Goal: Task Accomplishment & Management: Complete application form

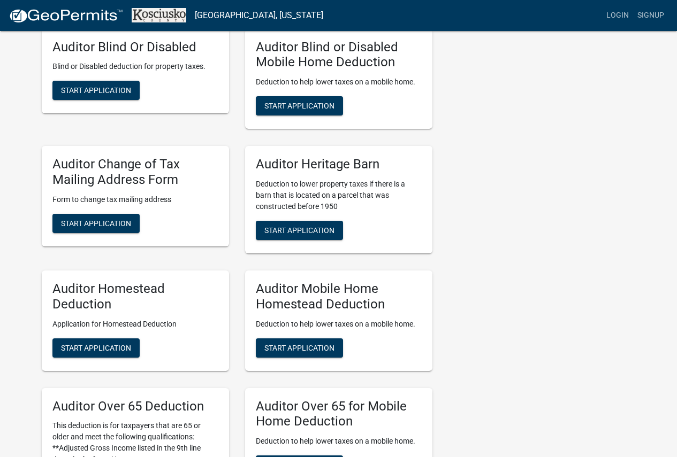
scroll to position [482, 0]
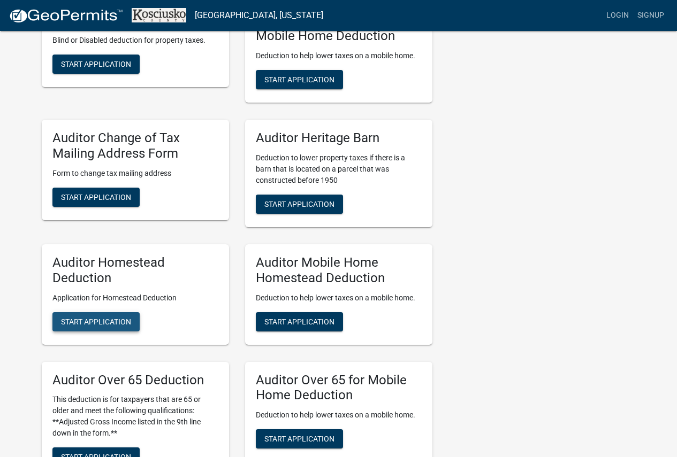
click at [80, 325] on span "Start Application" at bounding box center [96, 321] width 70 height 9
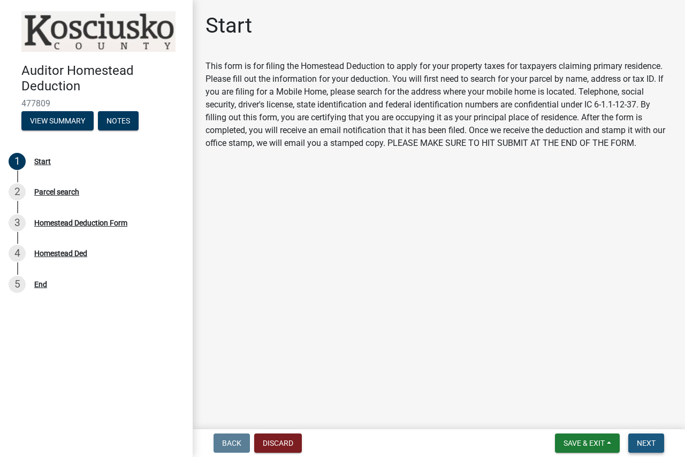
click at [645, 441] on span "Next" at bounding box center [646, 443] width 19 height 9
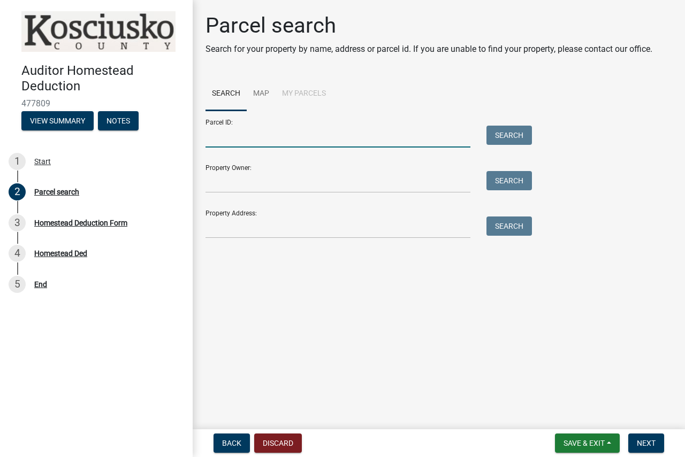
click at [298, 138] on input "Parcel ID:" at bounding box center [337, 137] width 265 height 22
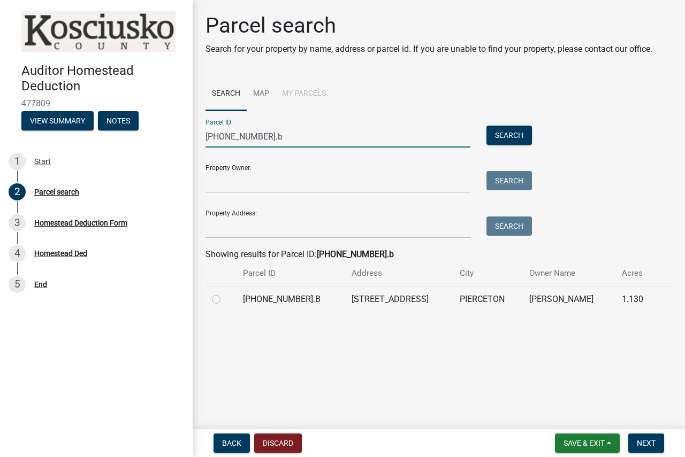
type input "[PHONE_NUMBER].b"
click at [225, 293] on label at bounding box center [225, 293] width 0 height 0
click at [225, 300] on input "radio" at bounding box center [228, 296] width 7 height 7
radio input "true"
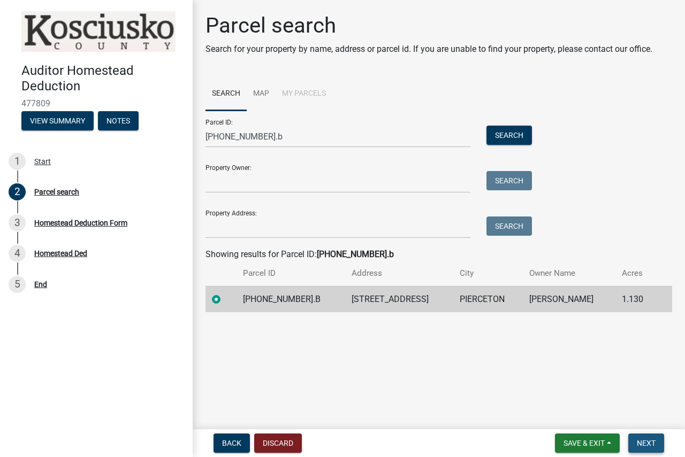
click at [642, 441] on span "Next" at bounding box center [646, 443] width 19 height 9
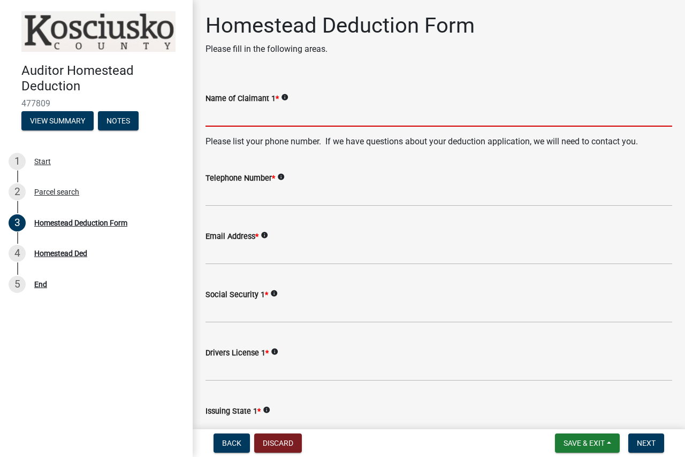
click at [344, 117] on input "Name of Claimant 1 *" at bounding box center [438, 116] width 467 height 22
type input "[PERSON_NAME]"
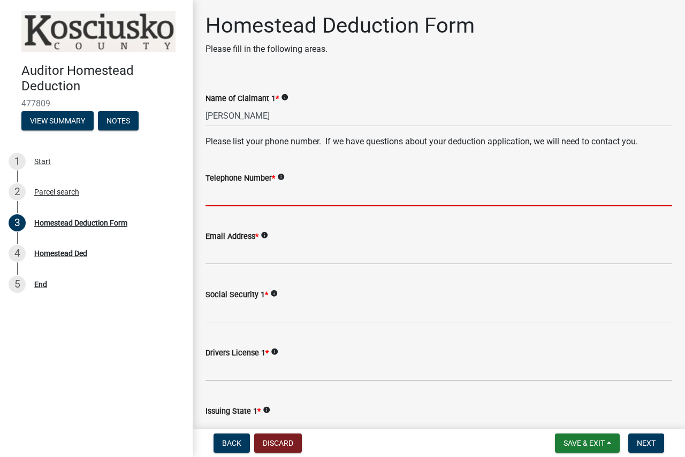
click at [301, 201] on input "Telephone Number *" at bounding box center [438, 196] width 467 height 22
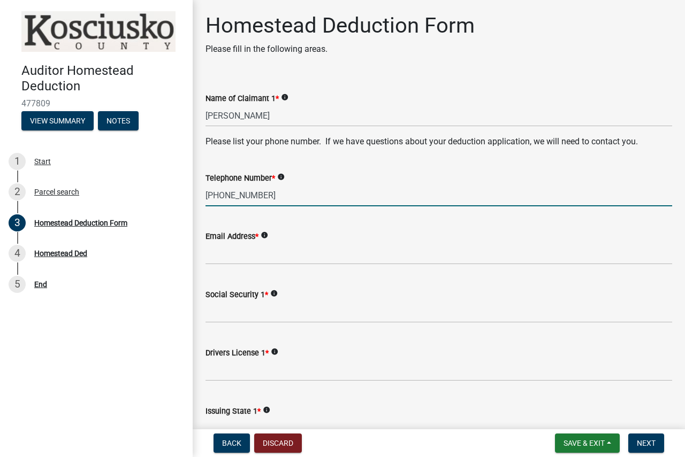
type input "[PHONE_NUMBER]"
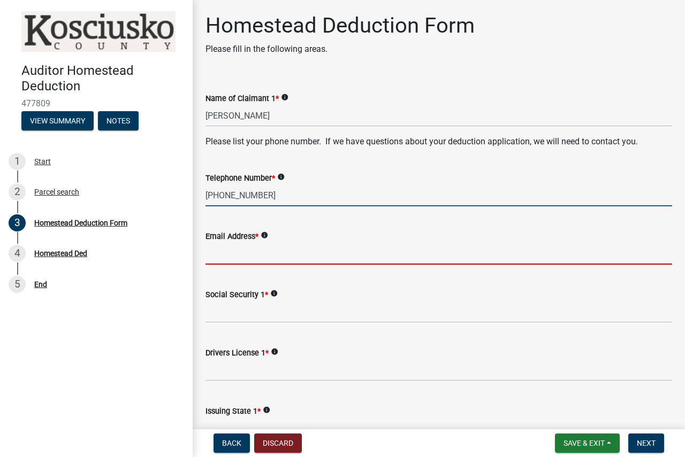
click at [281, 254] on input "Email Address *" at bounding box center [438, 254] width 467 height 22
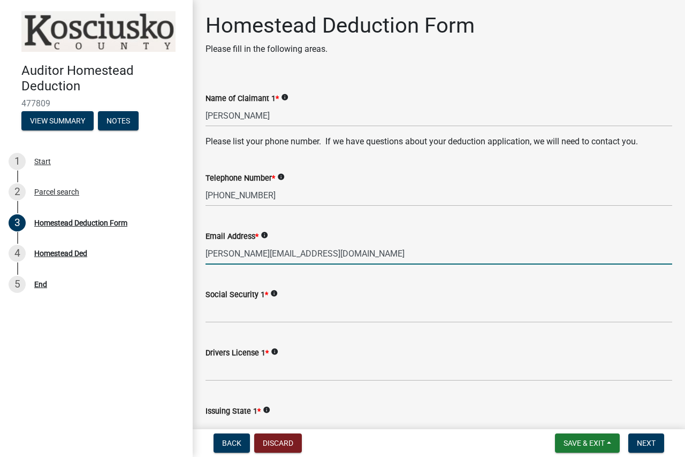
type input "[PERSON_NAME][EMAIL_ADDRESS][DOMAIN_NAME]"
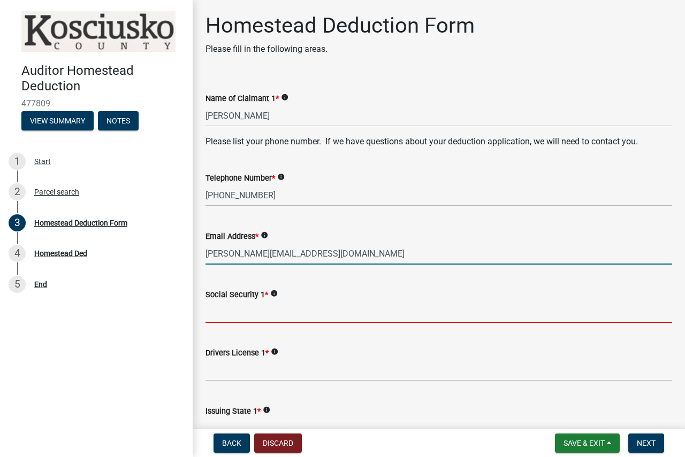
click at [247, 318] on input "Social Security 1 *" at bounding box center [438, 312] width 467 height 22
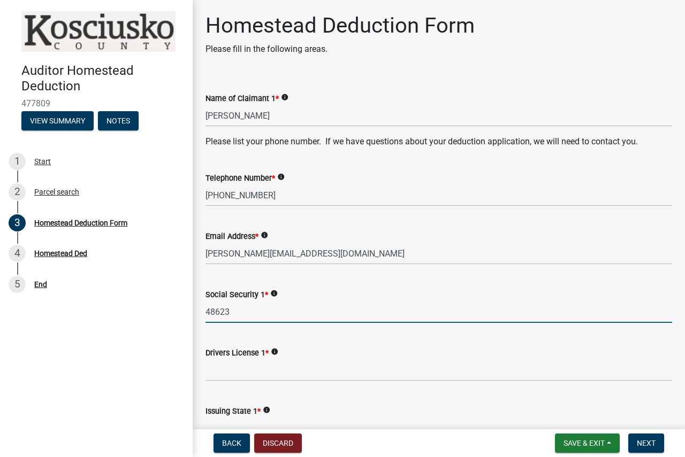
type input "48623"
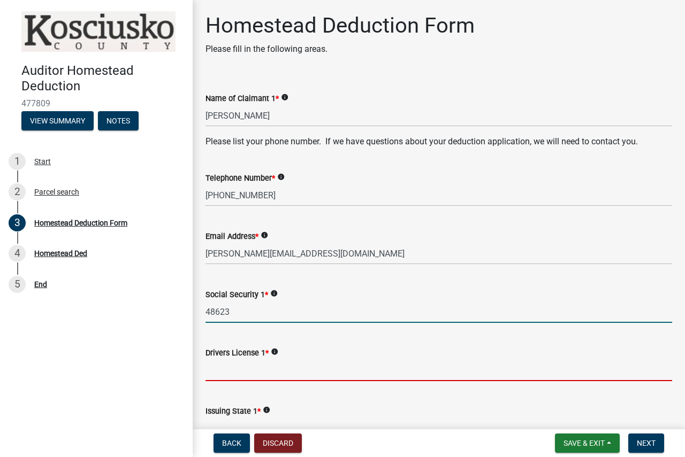
click at [237, 371] on input "Drivers License 1 *" at bounding box center [438, 371] width 467 height 22
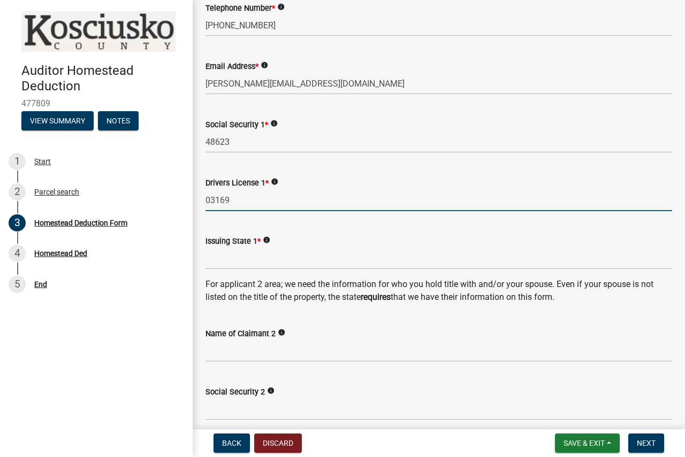
scroll to position [214, 0]
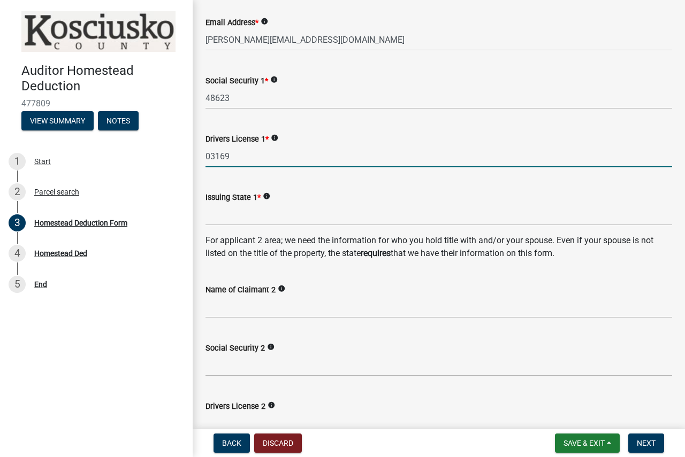
type input "03169"
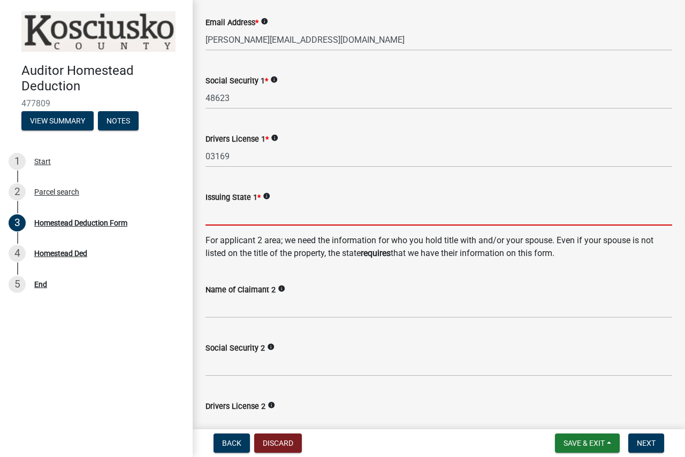
click at [225, 222] on input "Issuing State 1 *" at bounding box center [438, 215] width 467 height 22
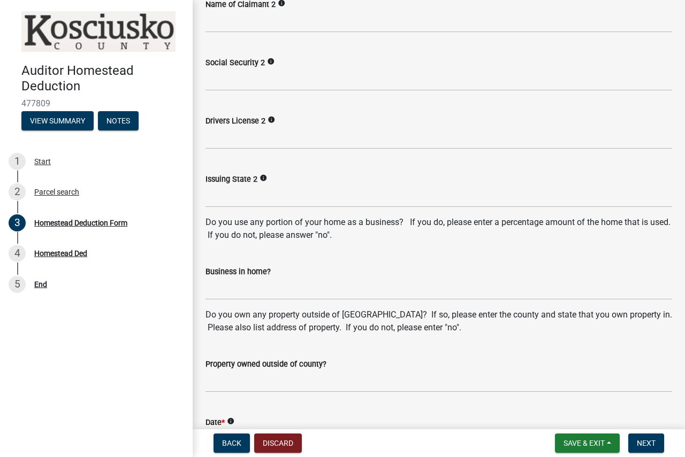
scroll to position [535, 0]
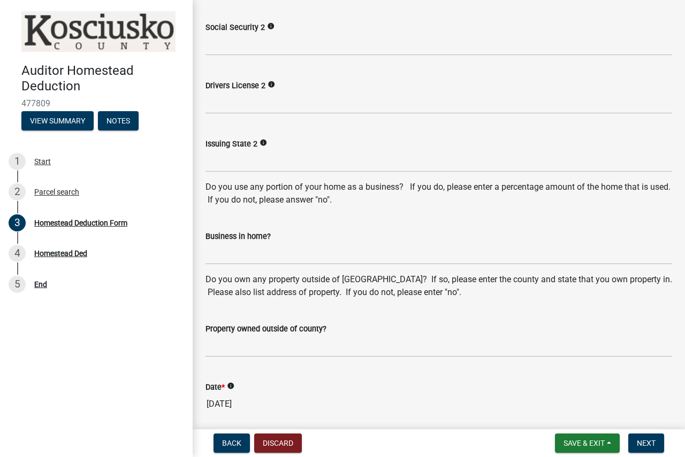
type input "IN"
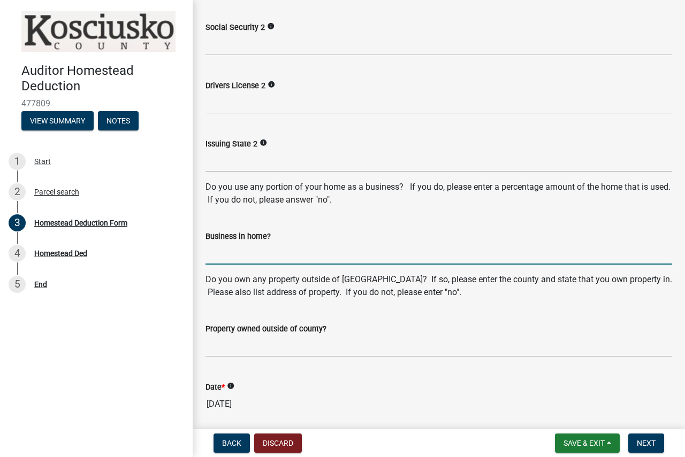
click at [222, 261] on input "Business in home?" at bounding box center [438, 254] width 467 height 22
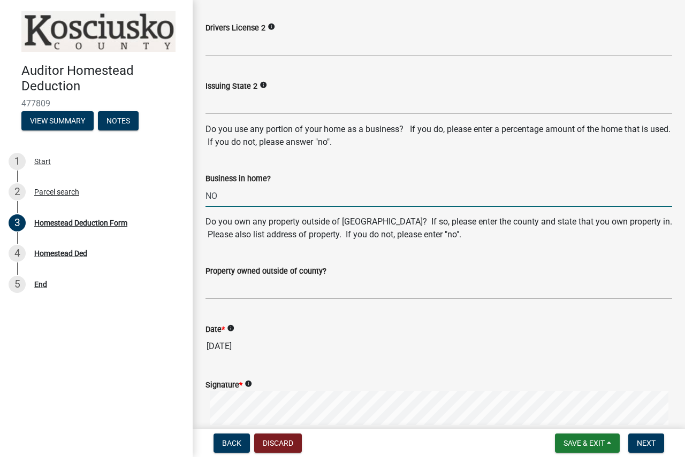
scroll to position [749, 0]
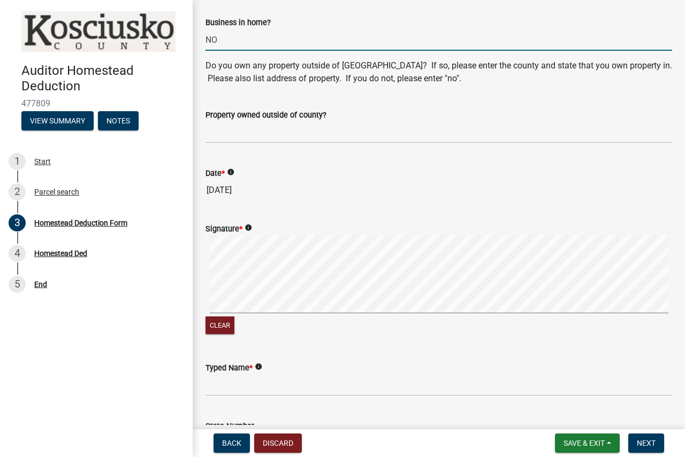
type input "NO"
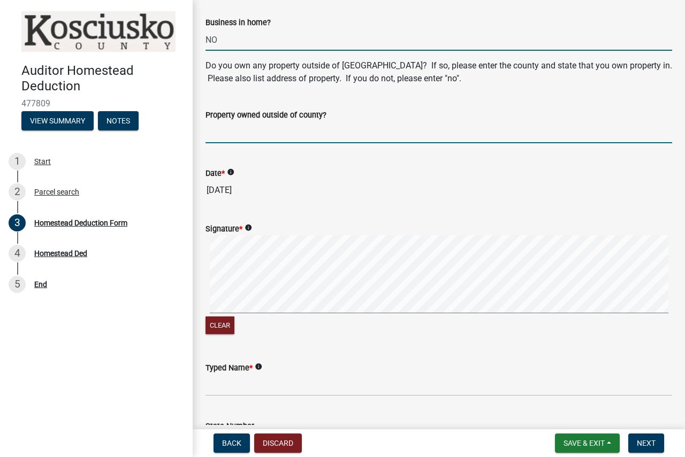
click at [223, 133] on input "Property owned outside of county?" at bounding box center [438, 132] width 467 height 22
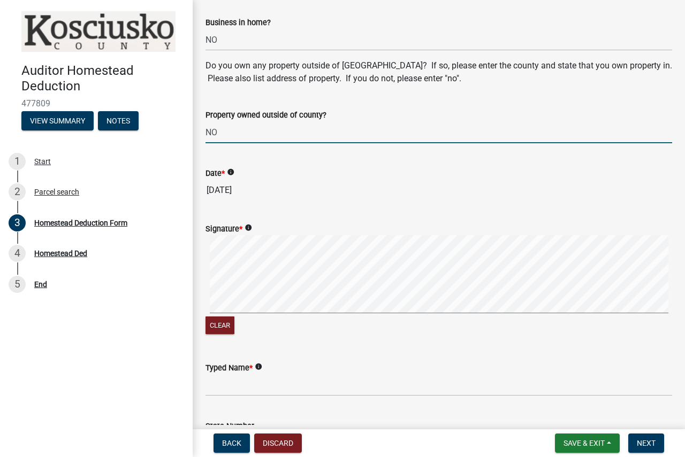
click at [201, 295] on div "Signature * info Clear" at bounding box center [438, 273] width 483 height 127
type input "NO"
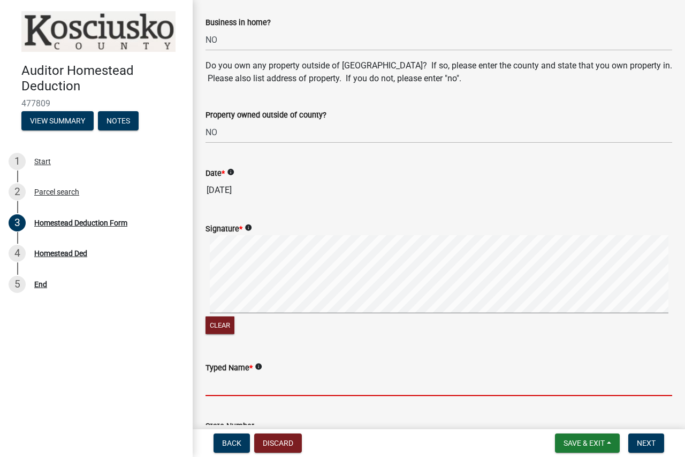
click at [241, 380] on input "Typed Name *" at bounding box center [438, 386] width 467 height 22
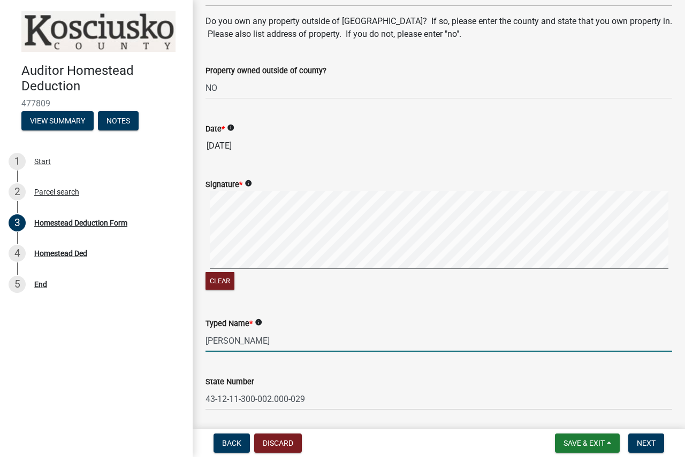
scroll to position [775, 0]
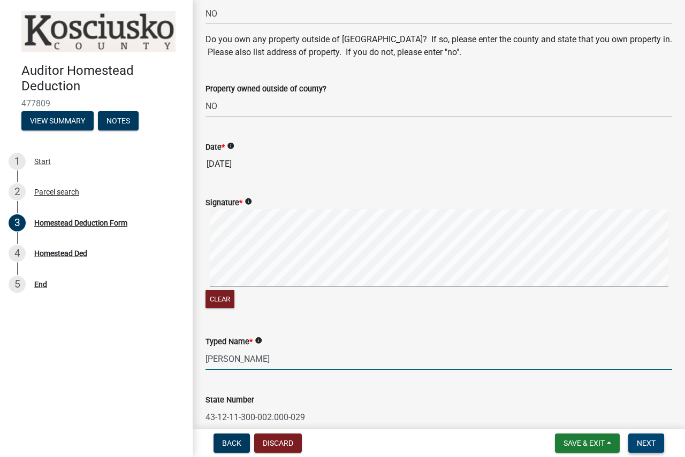
type input "LAURA MEINERT"
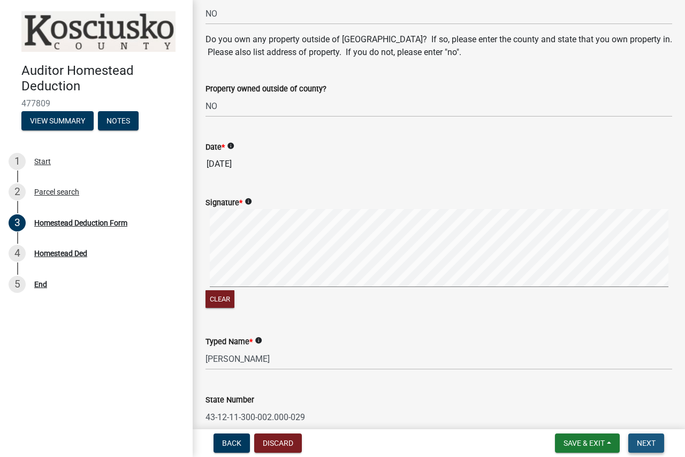
click at [647, 441] on span "Next" at bounding box center [646, 443] width 19 height 9
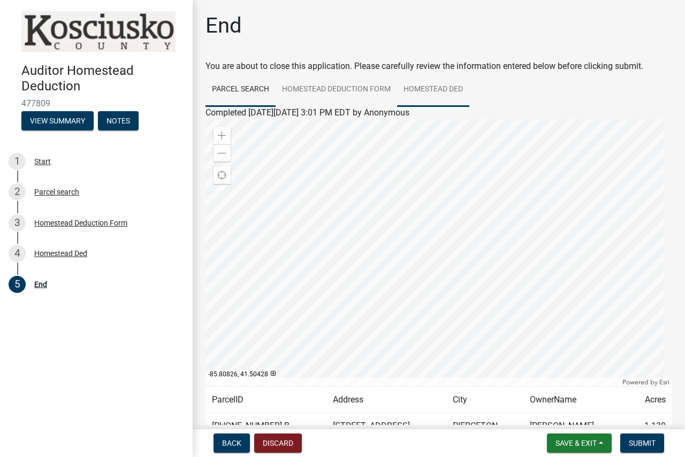
click at [413, 88] on link "Homestead Ded" at bounding box center [433, 90] width 72 height 34
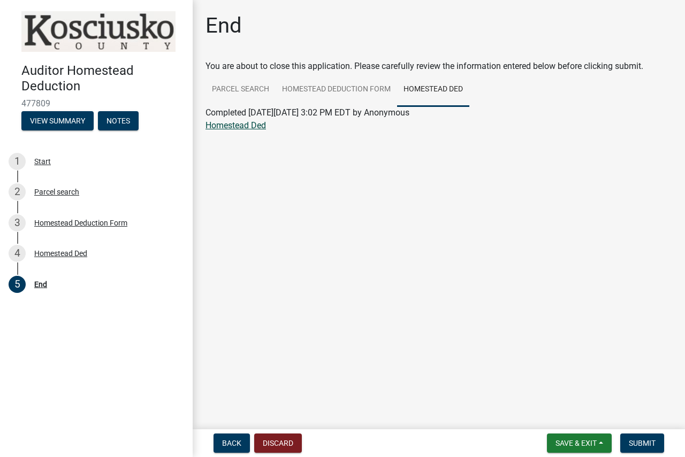
click at [212, 126] on link "Homestead Ded" at bounding box center [235, 125] width 60 height 10
click at [640, 447] on span "Submit" at bounding box center [642, 443] width 27 height 9
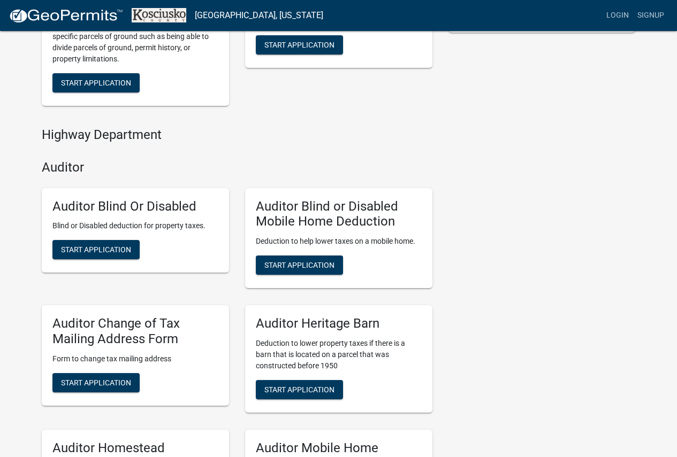
scroll to position [321, 0]
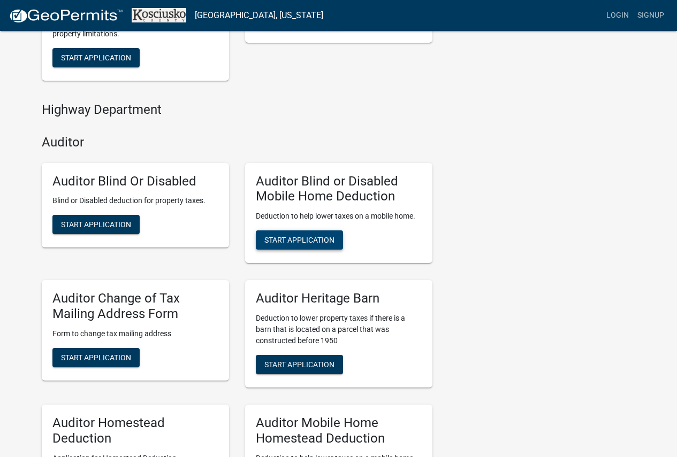
click at [304, 241] on span "Start Application" at bounding box center [299, 240] width 70 height 9
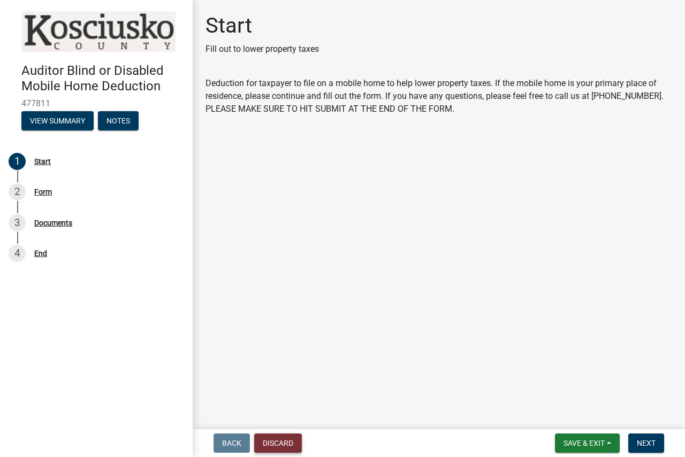
click at [260, 444] on button "Discard" at bounding box center [278, 443] width 48 height 19
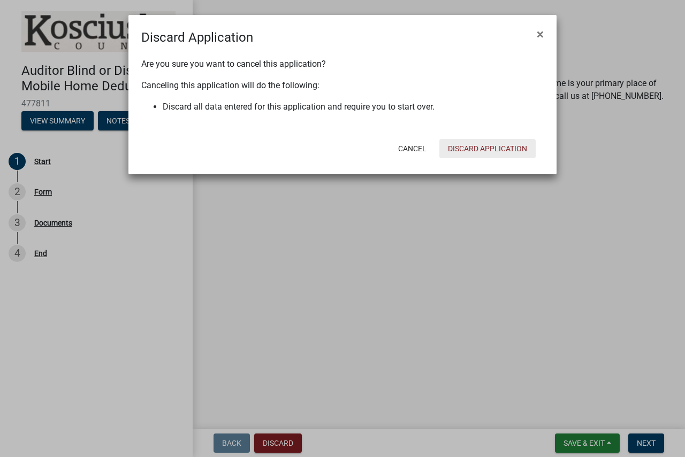
click at [469, 153] on button "Discard Application" at bounding box center [487, 148] width 96 height 19
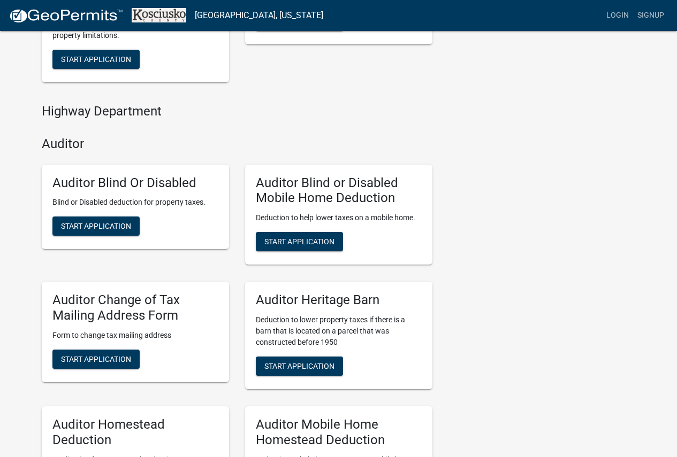
scroll to position [268, 0]
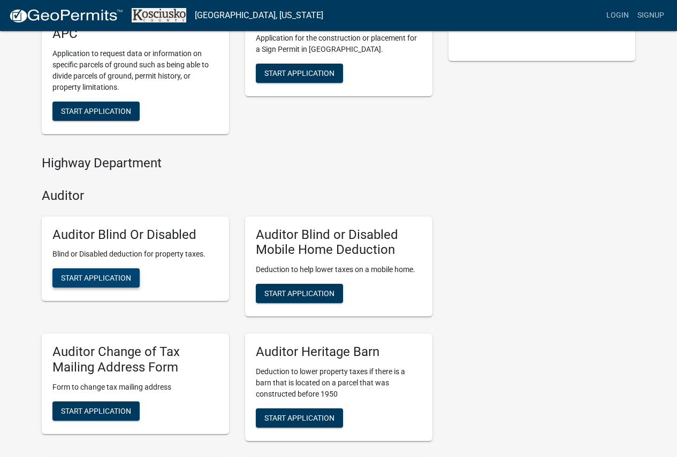
click at [82, 282] on span "Start Application" at bounding box center [96, 278] width 70 height 9
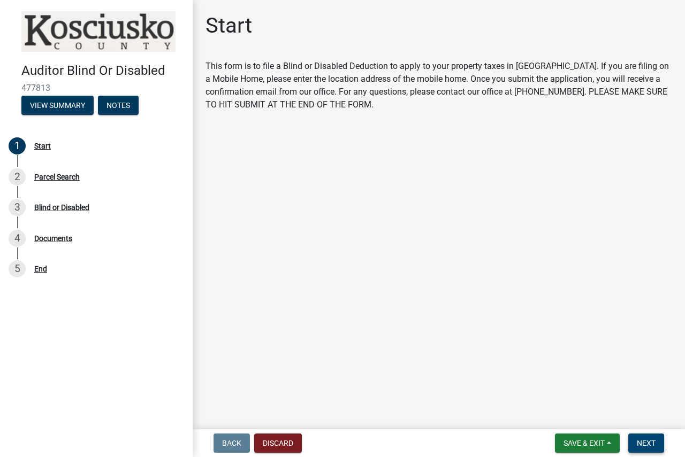
click at [639, 449] on button "Next" at bounding box center [646, 443] width 36 height 19
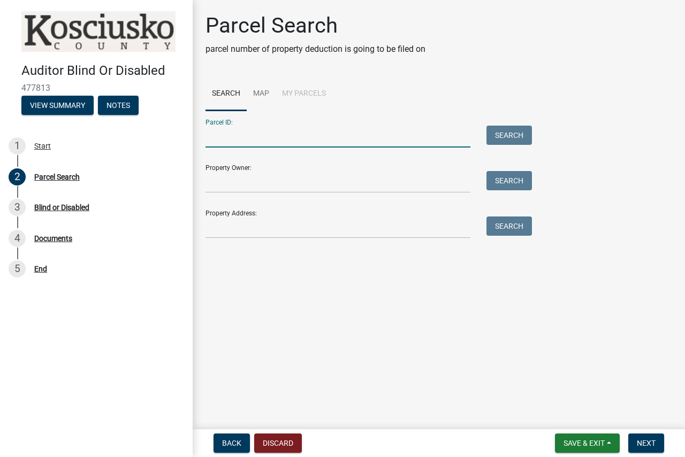
click at [358, 136] on input "Parcel ID:" at bounding box center [337, 137] width 265 height 22
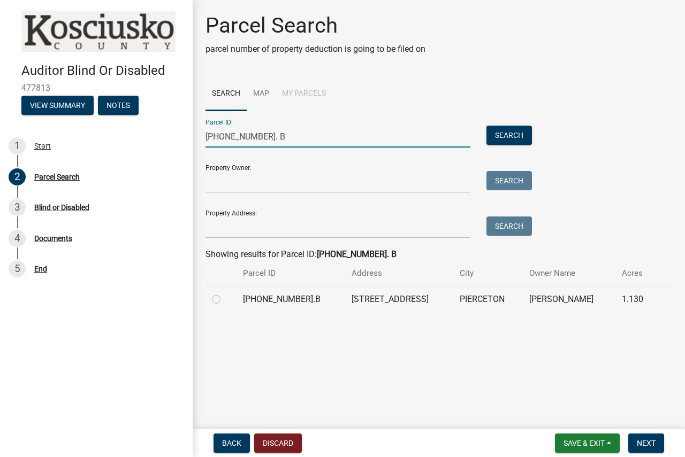
type input "[PHONE_NUMBER]. B"
click at [225, 293] on label at bounding box center [225, 293] width 0 height 0
click at [225, 299] on input "radio" at bounding box center [228, 296] width 7 height 7
radio input "true"
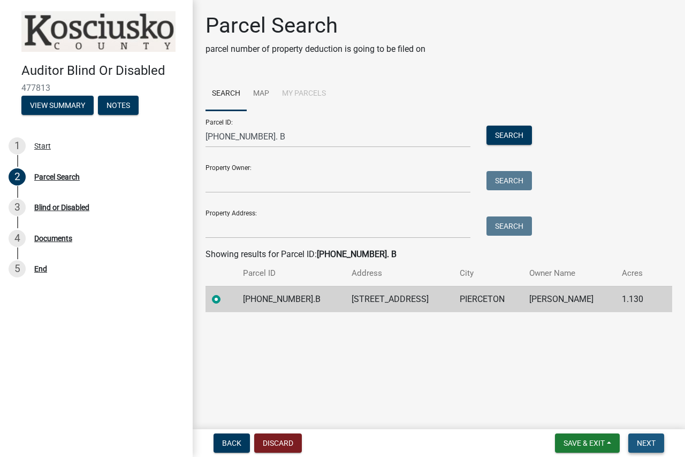
click at [643, 448] on span "Next" at bounding box center [646, 443] width 19 height 9
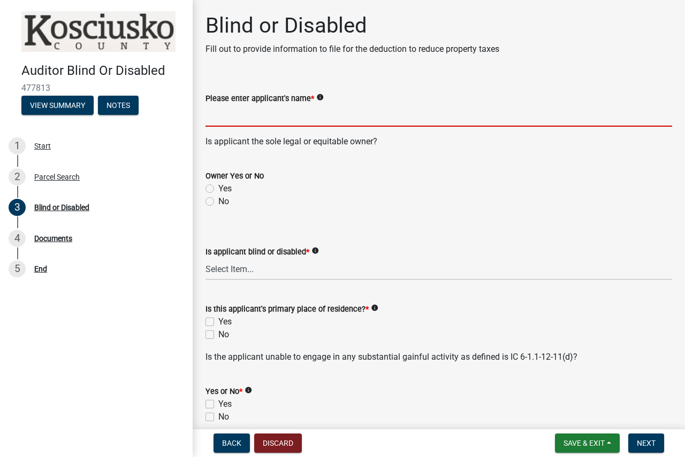
click at [374, 114] on input "Please enter applicant's name *" at bounding box center [438, 116] width 467 height 22
type input "[PERSON_NAME]"
click at [218, 190] on label "Yes" at bounding box center [224, 188] width 13 height 13
click at [218, 189] on input "Yes" at bounding box center [221, 185] width 7 height 7
radio input "true"
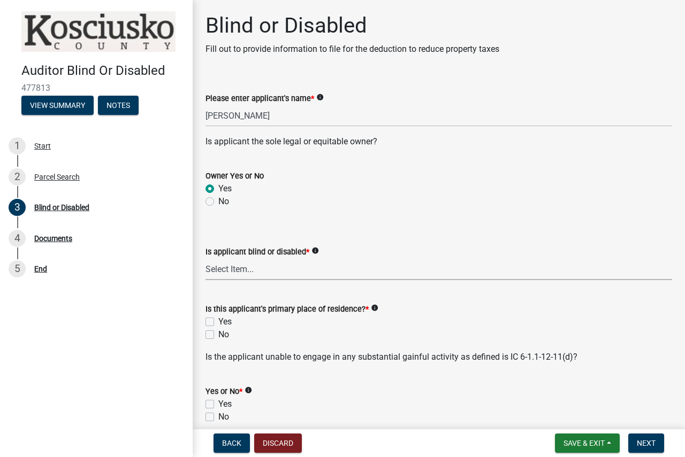
click at [224, 269] on select "Select Item... Blind Disabled" at bounding box center [438, 269] width 467 height 22
click at [205, 258] on select "Select Item... Blind Disabled" at bounding box center [438, 269] width 467 height 22
select select "753ce7aa-aa54-4915-93c4-eaf9aea8fc22"
click at [218, 324] on label "Yes" at bounding box center [224, 322] width 13 height 13
click at [218, 323] on input "Yes" at bounding box center [221, 319] width 7 height 7
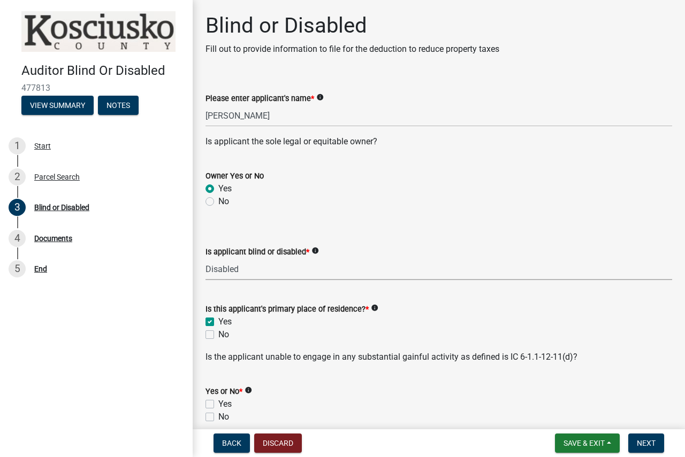
checkbox input "true"
checkbox input "false"
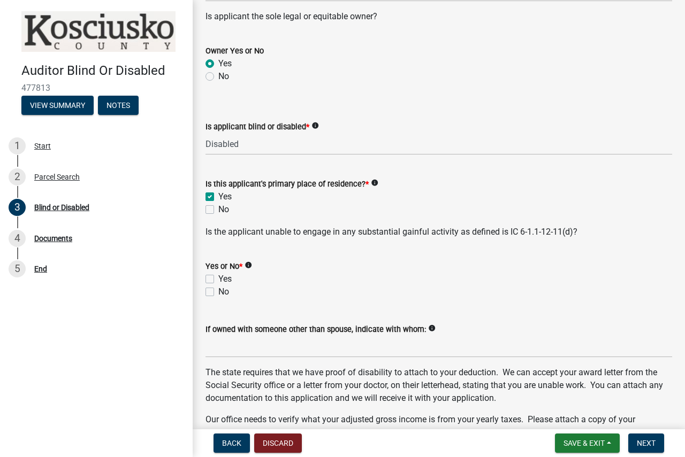
scroll to position [214, 0]
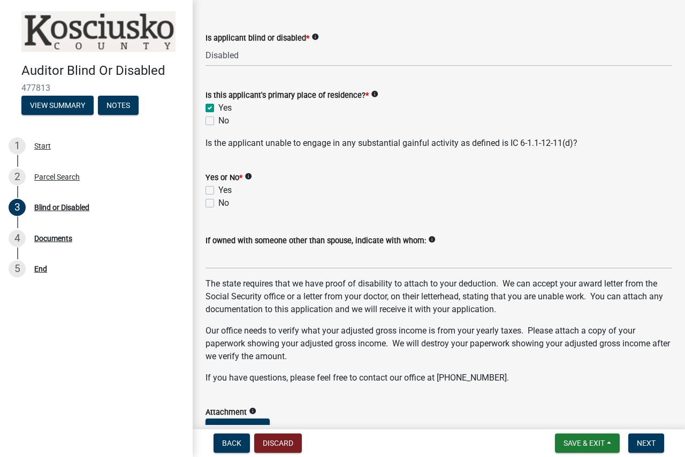
click at [218, 193] on label "Yes" at bounding box center [224, 190] width 13 height 13
click at [218, 191] on input "Yes" at bounding box center [221, 187] width 7 height 7
checkbox input "true"
checkbox input "false"
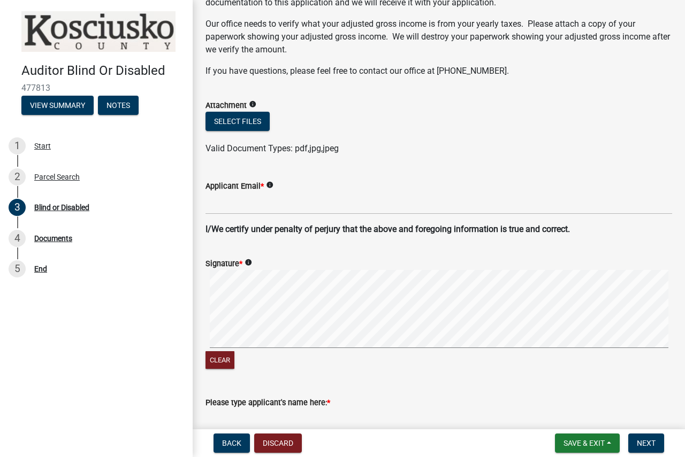
scroll to position [535, 0]
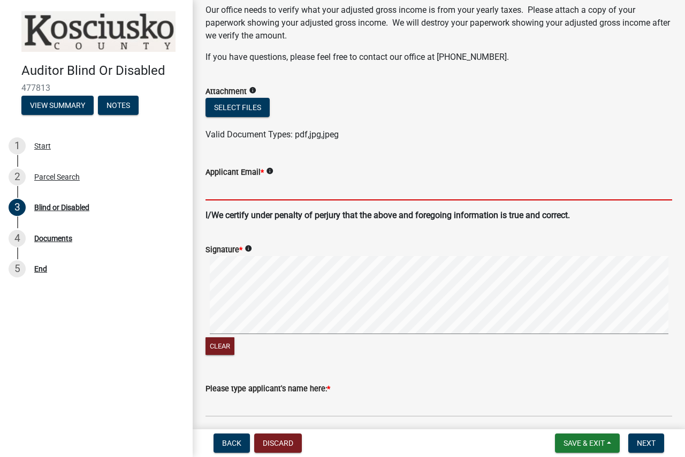
click at [239, 194] on input "Applicant Email *" at bounding box center [438, 190] width 467 height 22
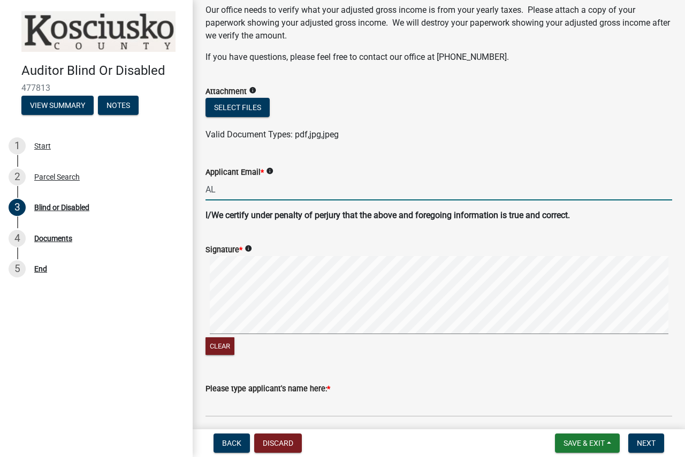
type input "A"
click at [199, 311] on div "Signature * info Clear" at bounding box center [438, 294] width 483 height 127
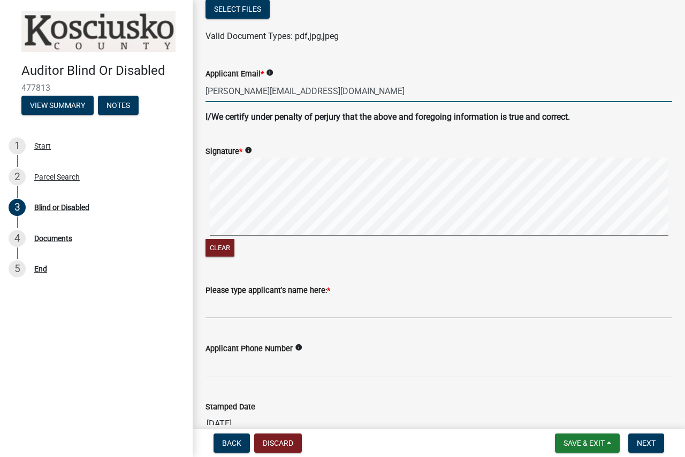
scroll to position [693, 0]
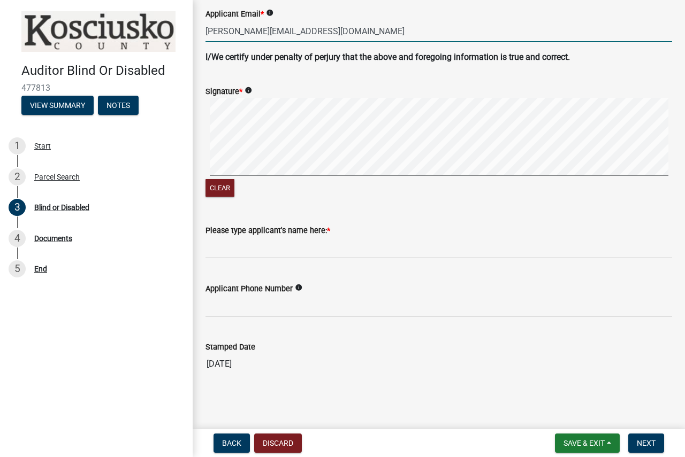
type input "[PERSON_NAME][EMAIL_ADDRESS][DOMAIN_NAME]"
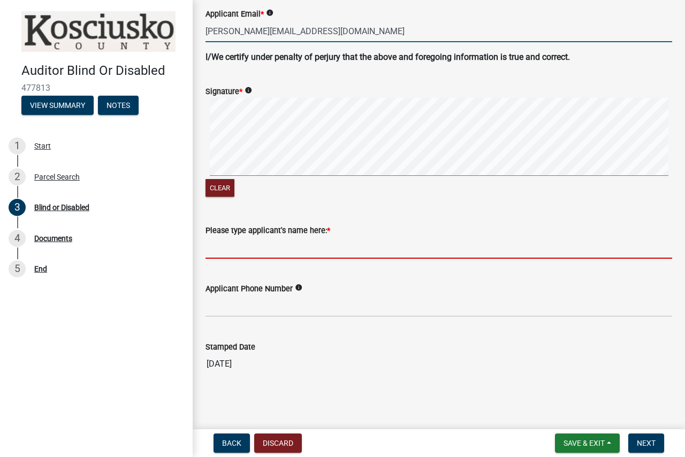
click at [246, 250] on input "Please type applicant's name here: *" at bounding box center [438, 248] width 467 height 22
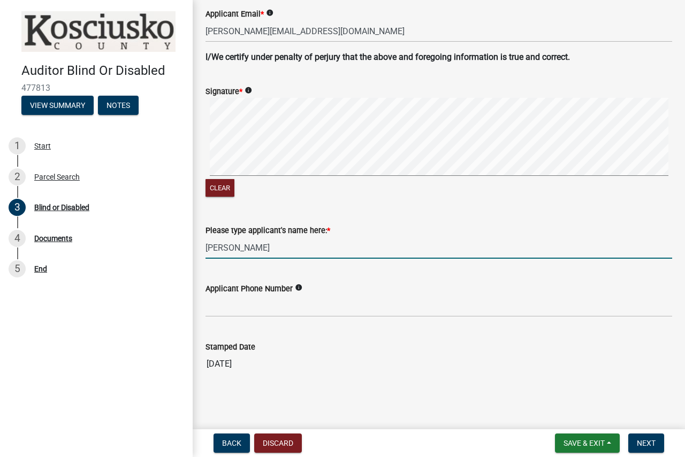
type input "[PERSON_NAME]"
click at [245, 307] on input "Applicant Phone Number" at bounding box center [438, 306] width 467 height 22
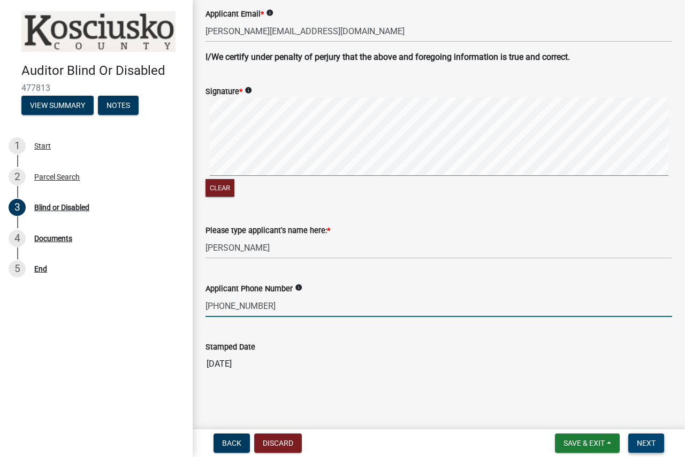
type input "[PHONE_NUMBER]"
click at [648, 441] on span "Next" at bounding box center [646, 443] width 19 height 9
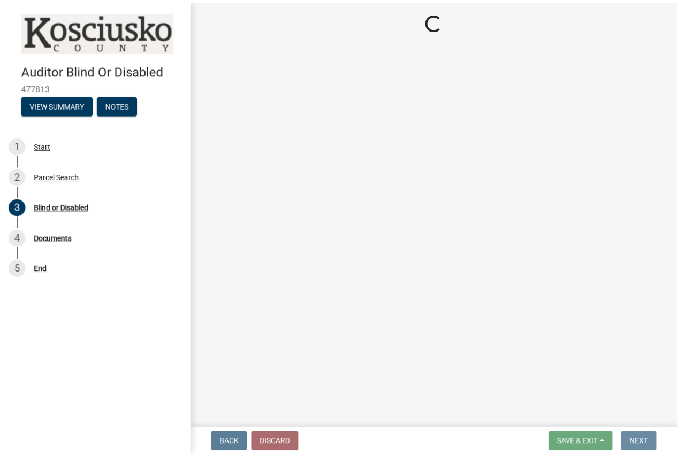
scroll to position [0, 0]
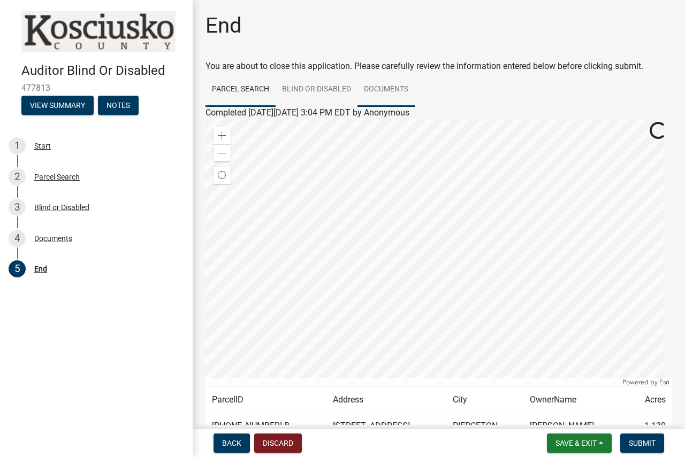
click at [372, 88] on link "Documents" at bounding box center [385, 90] width 57 height 34
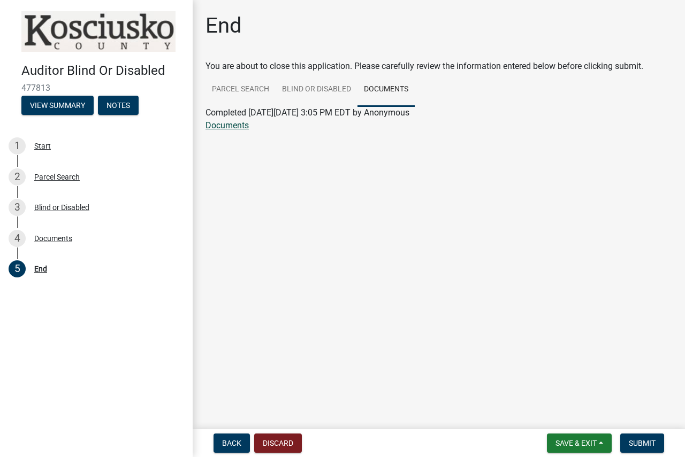
click at [213, 129] on link "Documents" at bounding box center [226, 125] width 43 height 10
click at [637, 445] on span "Submit" at bounding box center [642, 443] width 27 height 9
